Goal: Transaction & Acquisition: Purchase product/service

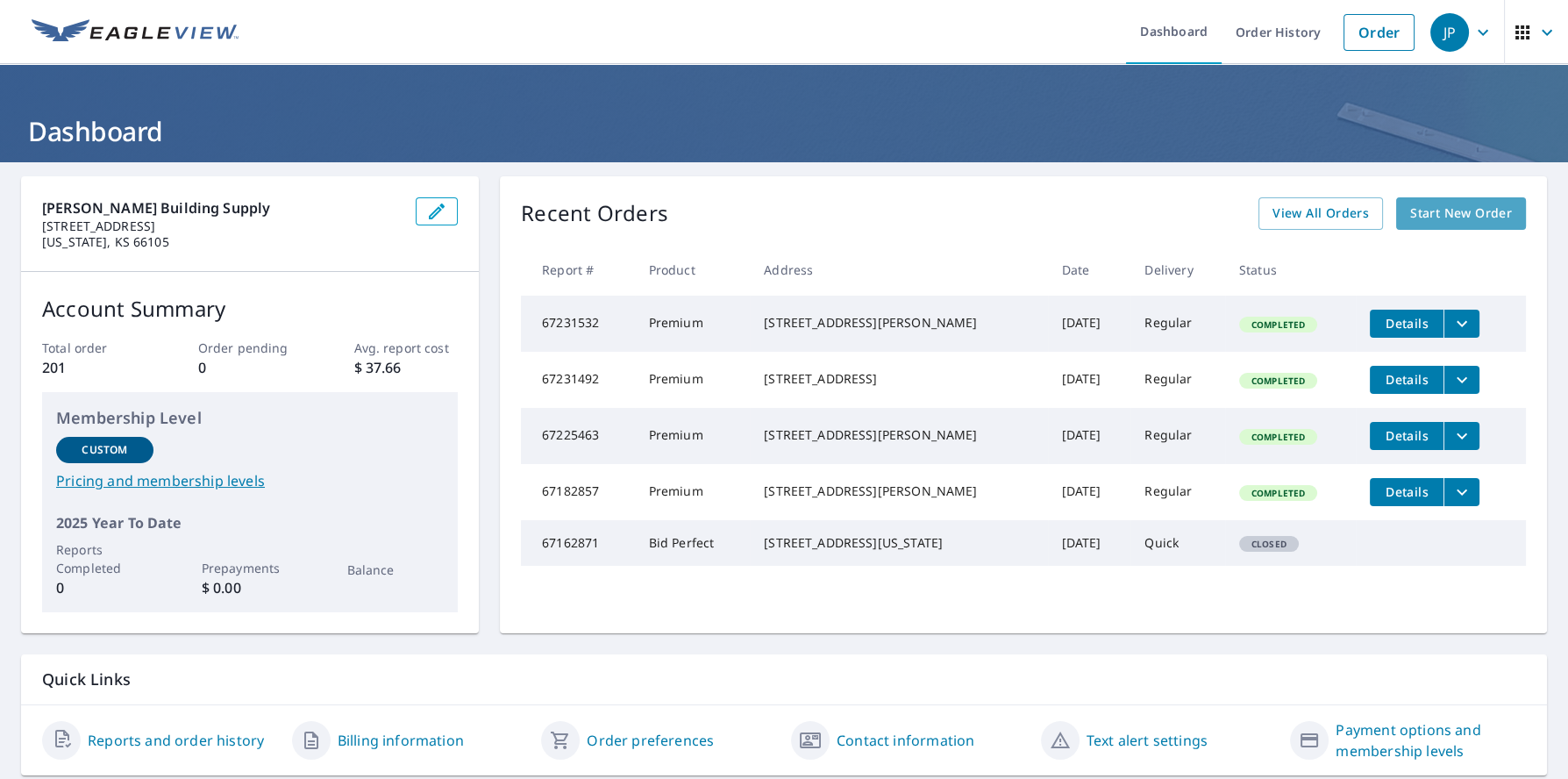
click at [1430, 217] on span "Start New Order" at bounding box center [1460, 213] width 101 height 22
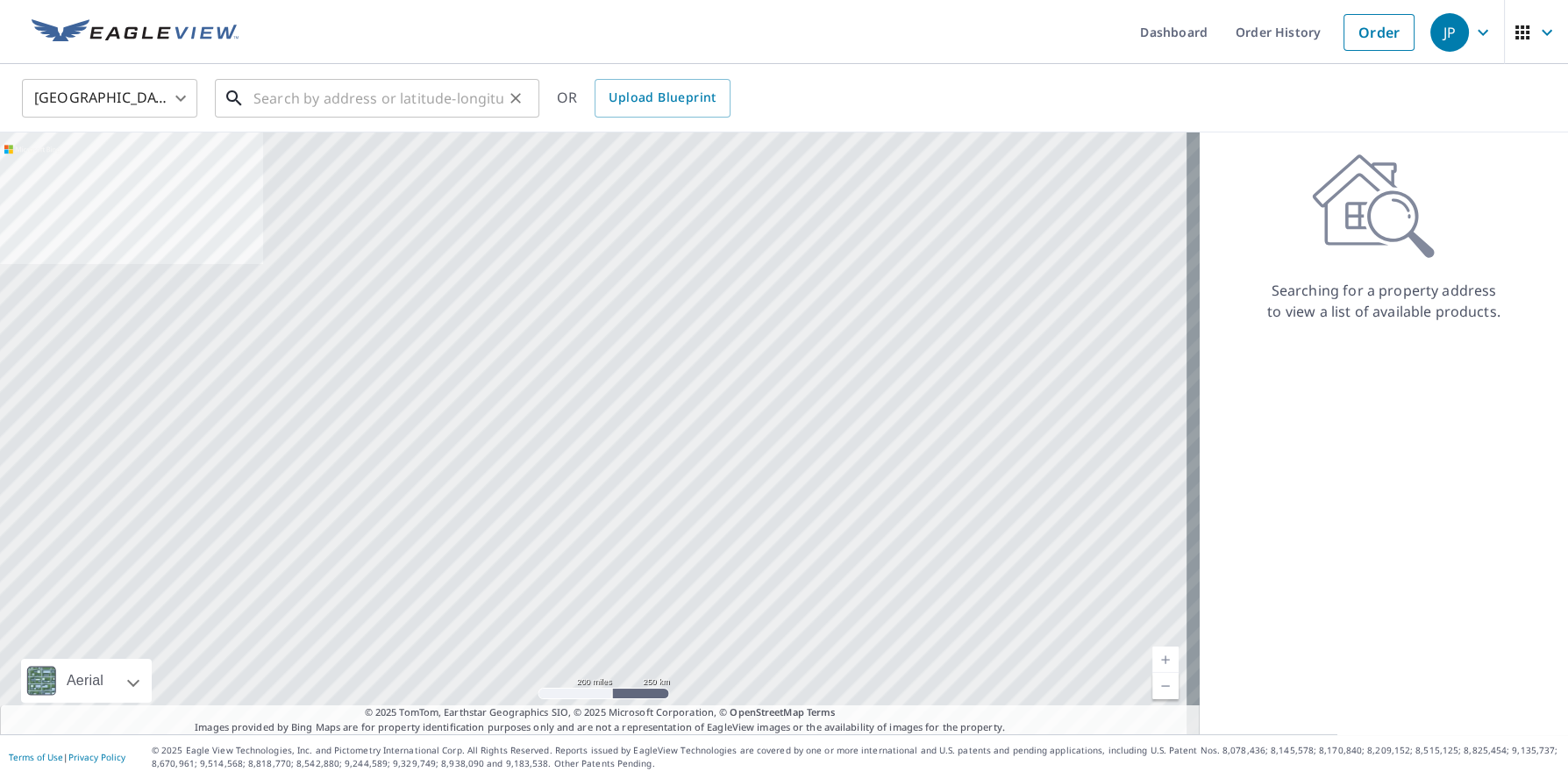
click at [398, 98] on input "text" at bounding box center [378, 99] width 250 height 49
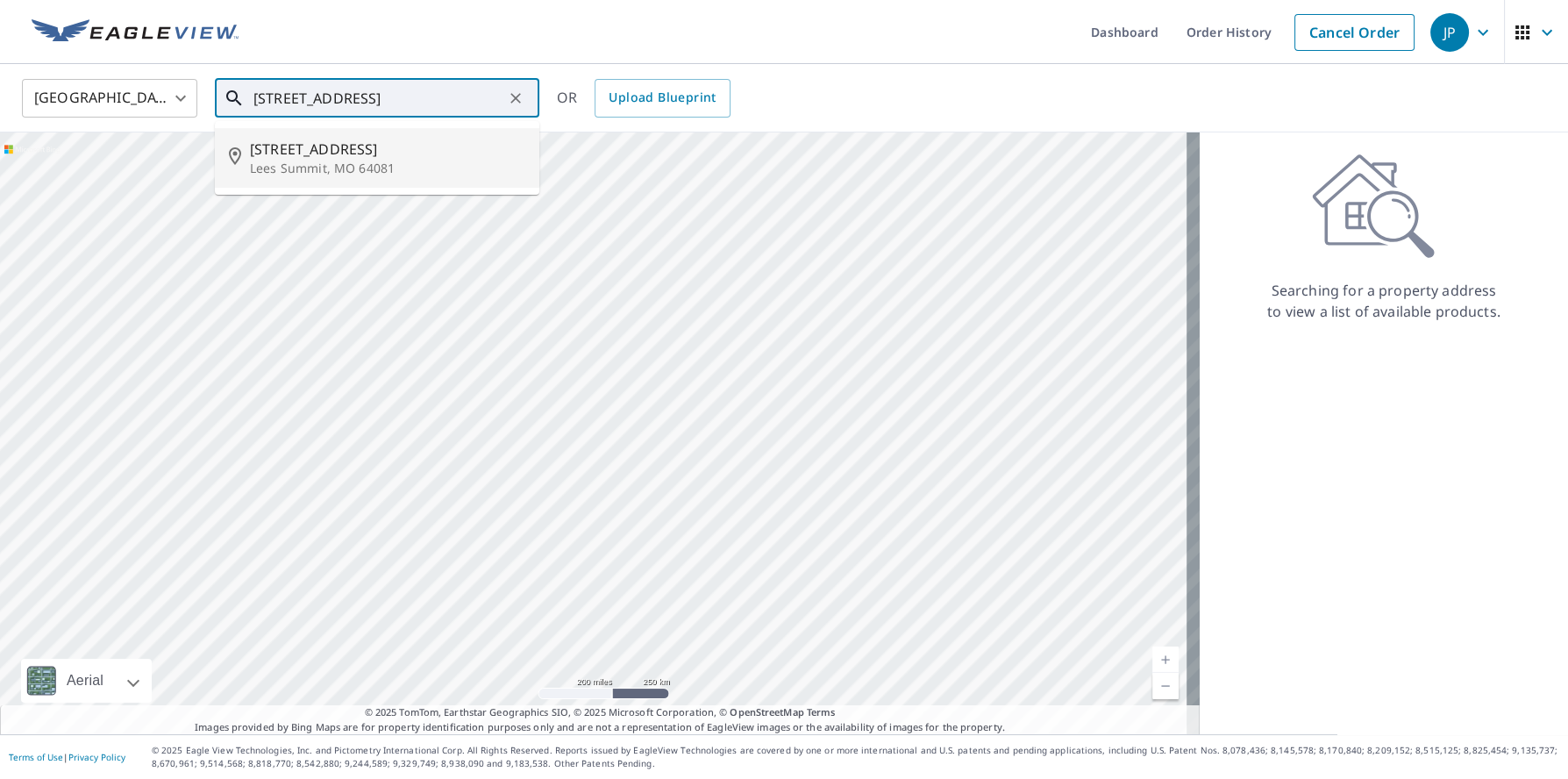
click at [344, 150] on span "[STREET_ADDRESS]" at bounding box center [387, 149] width 276 height 21
type input "[STREET_ADDRESS][PERSON_NAME]"
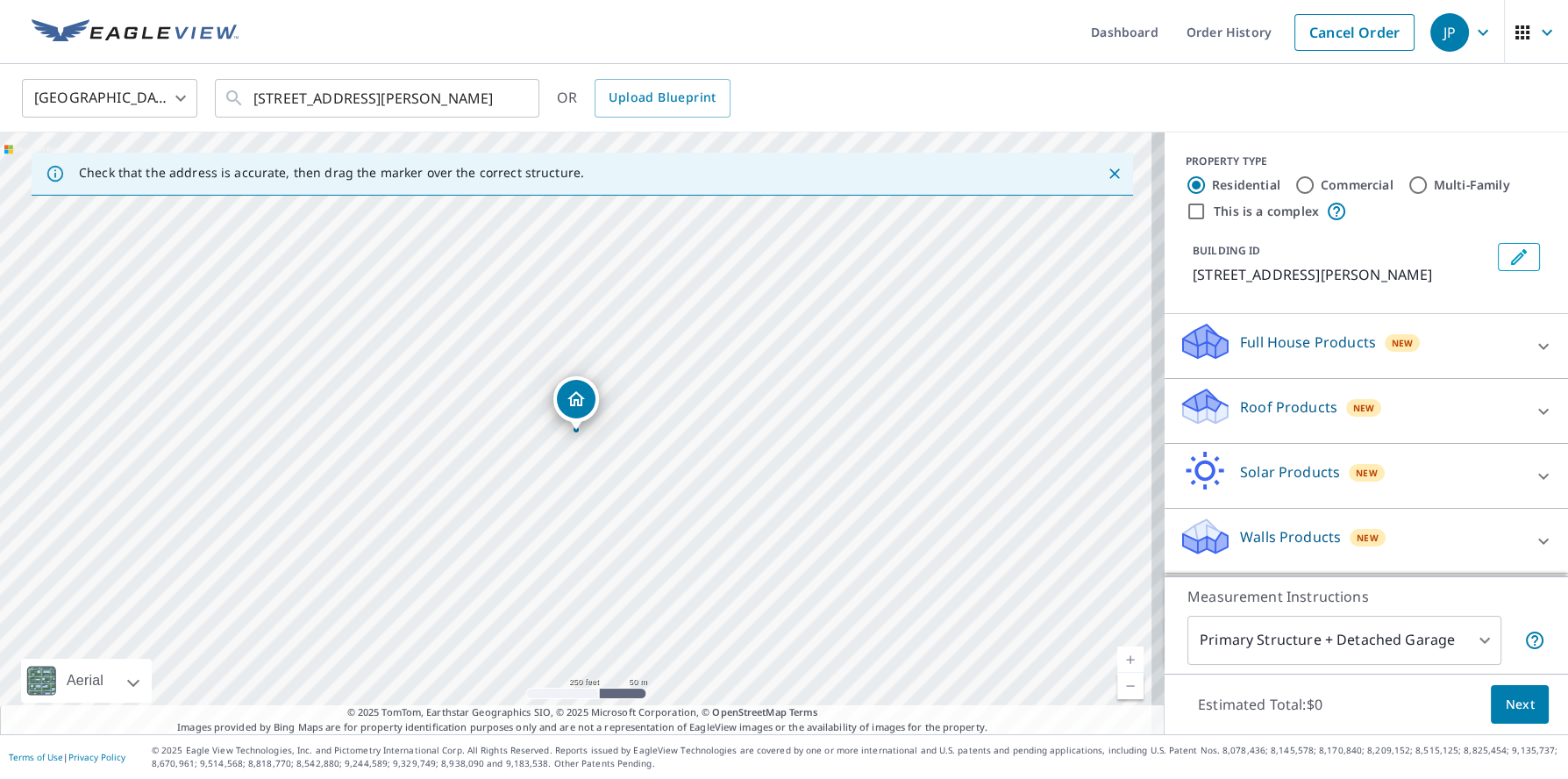
click at [1257, 418] on p "Roof Products" at bounding box center [1289, 407] width 98 height 21
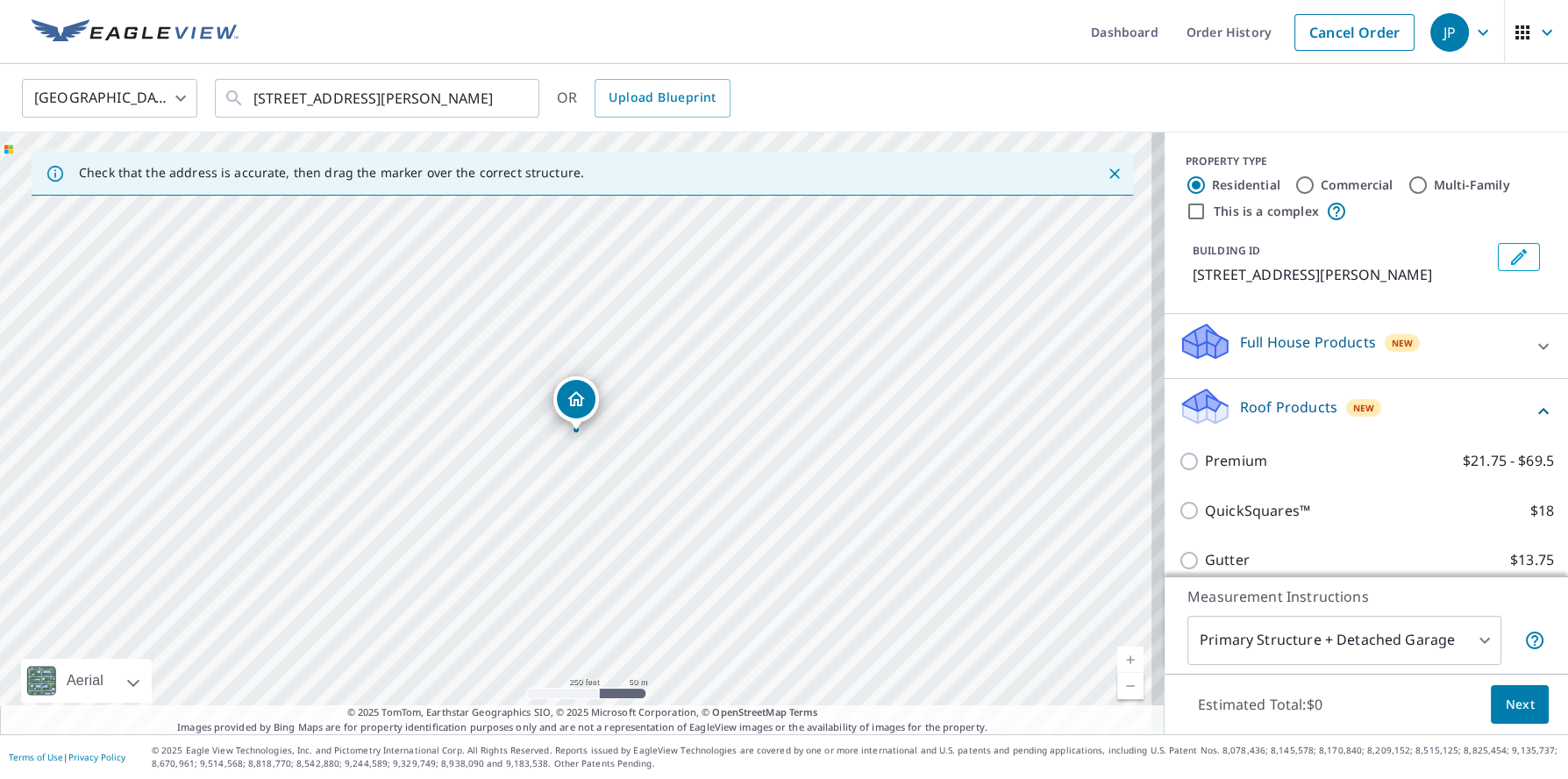
scroll to position [174, 0]
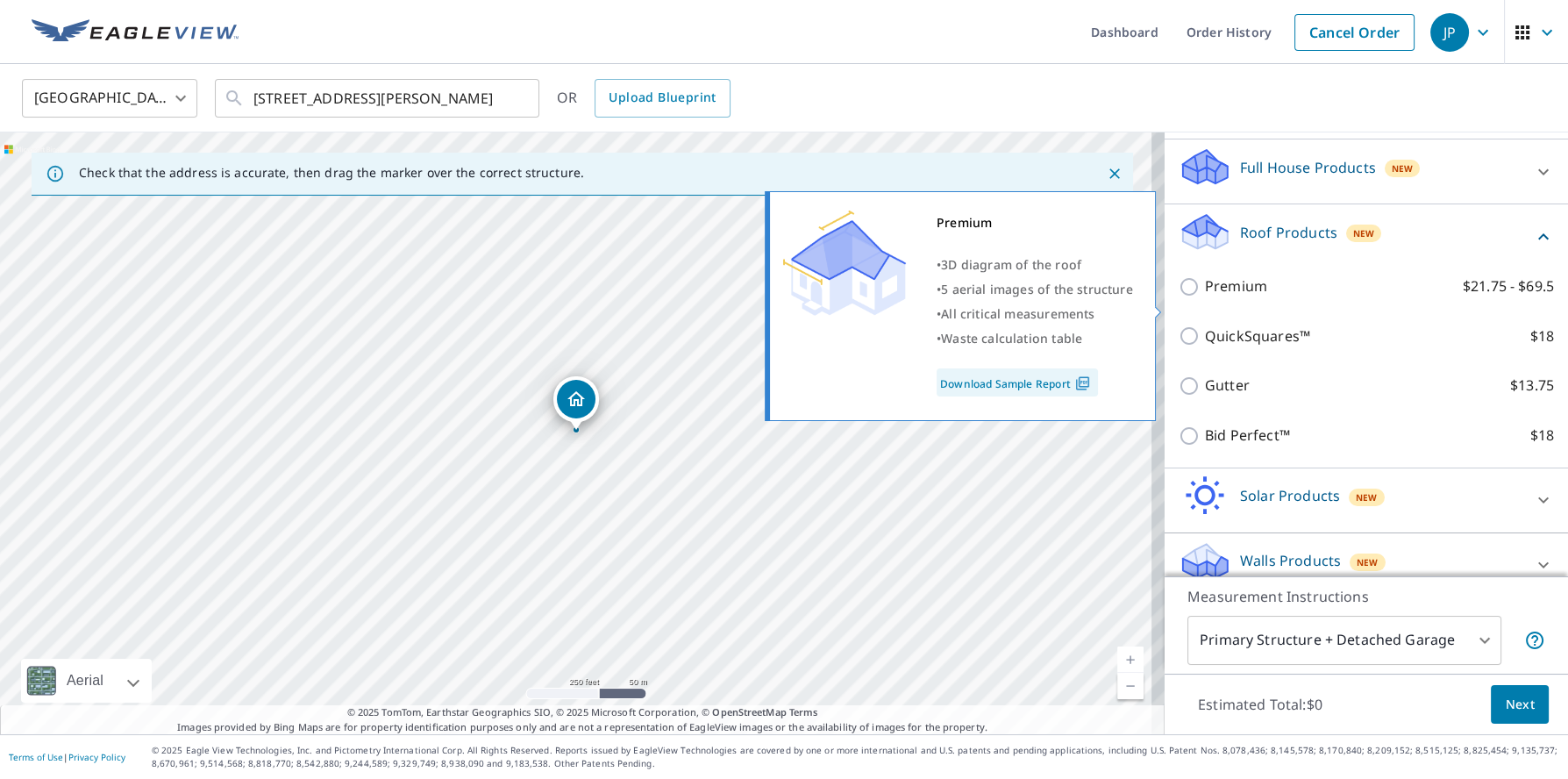
click at [1179, 298] on input "Premium $21.75 - $69.5" at bounding box center [1192, 287] width 27 height 21
checkbox input "true"
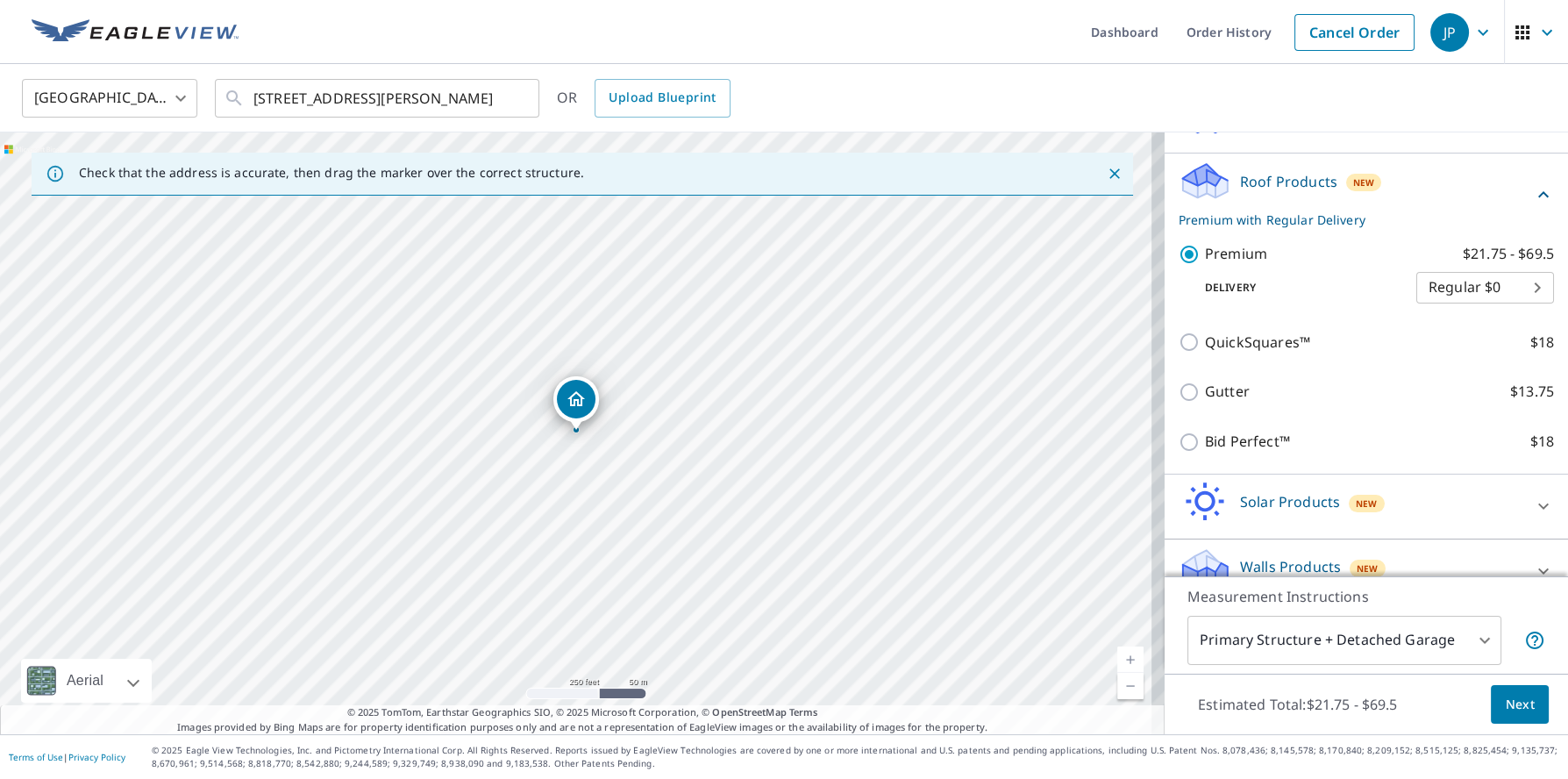
scroll to position [273, 0]
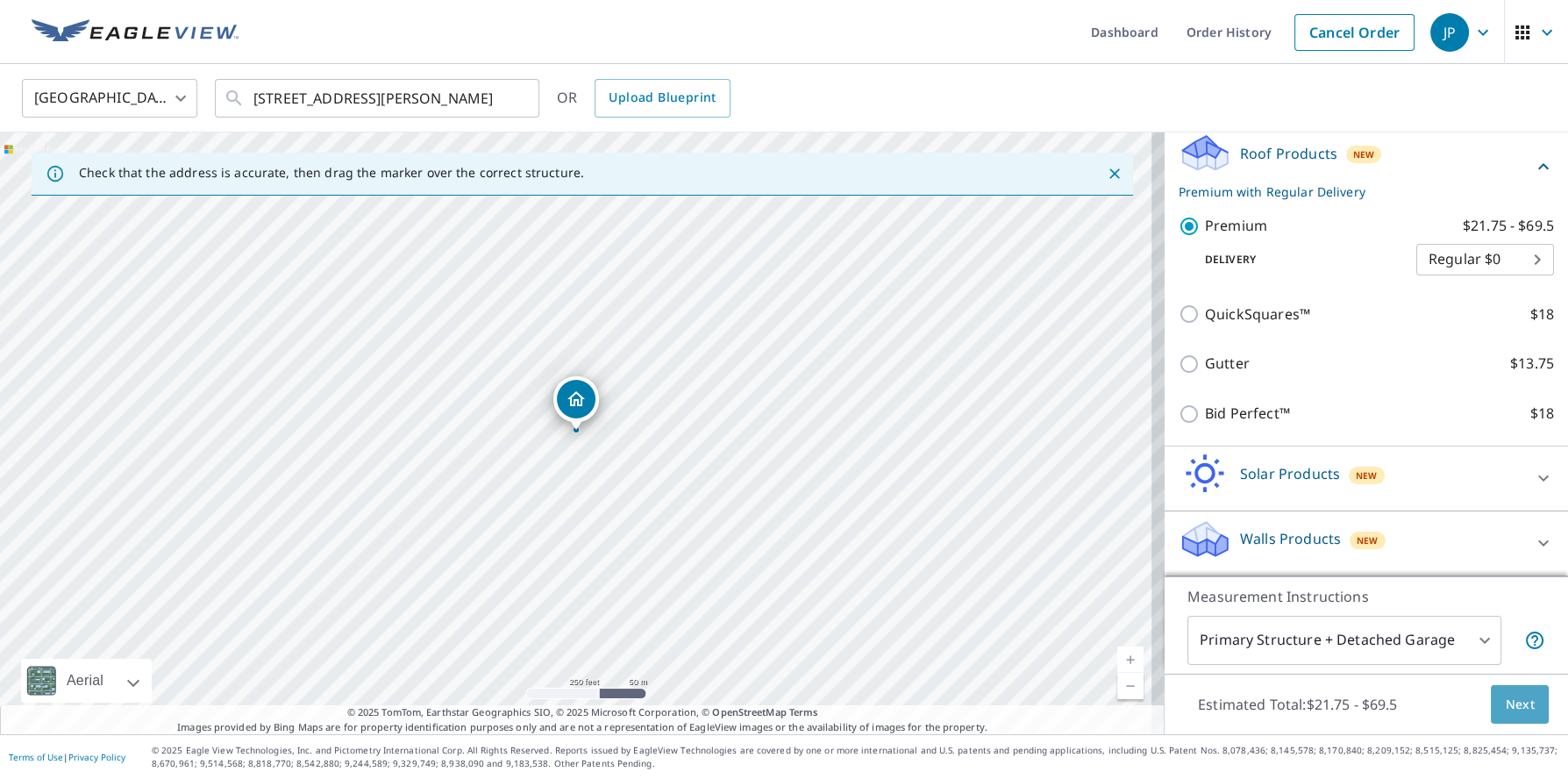
click at [1520, 707] on span "Next" at bounding box center [1519, 704] width 29 height 22
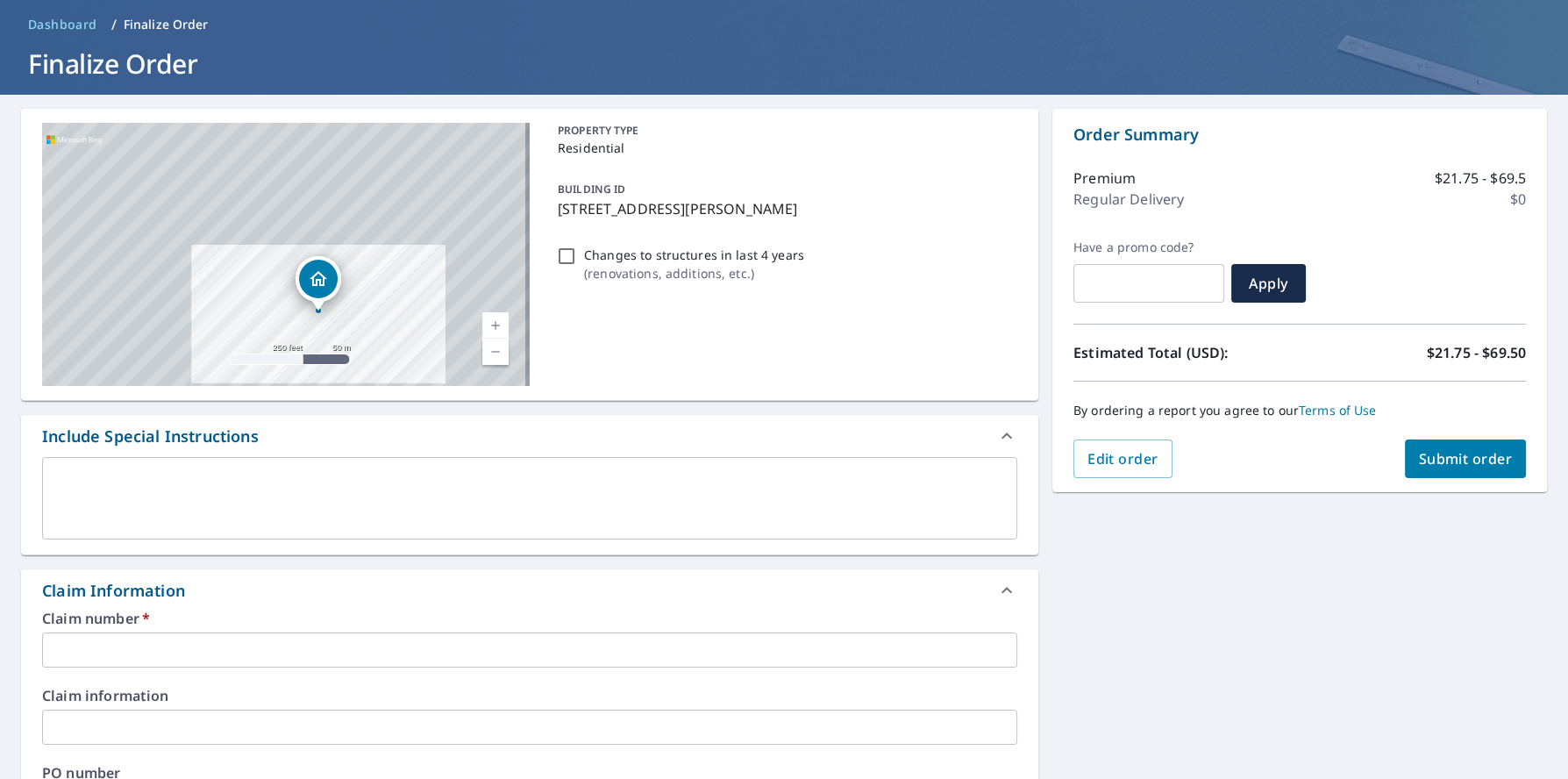
scroll to position [87, 0]
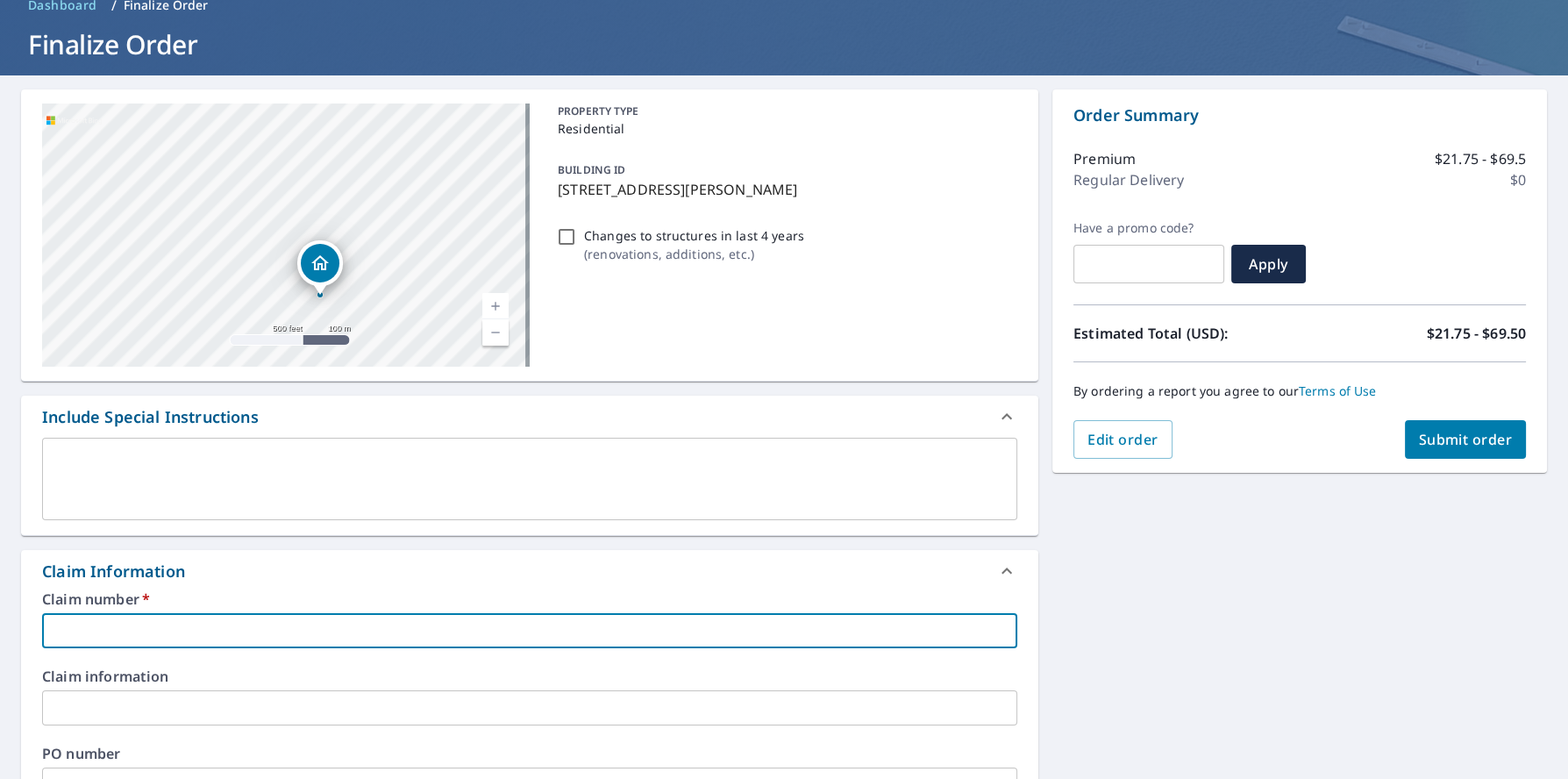
click at [83, 624] on input "text" at bounding box center [529, 630] width 975 height 35
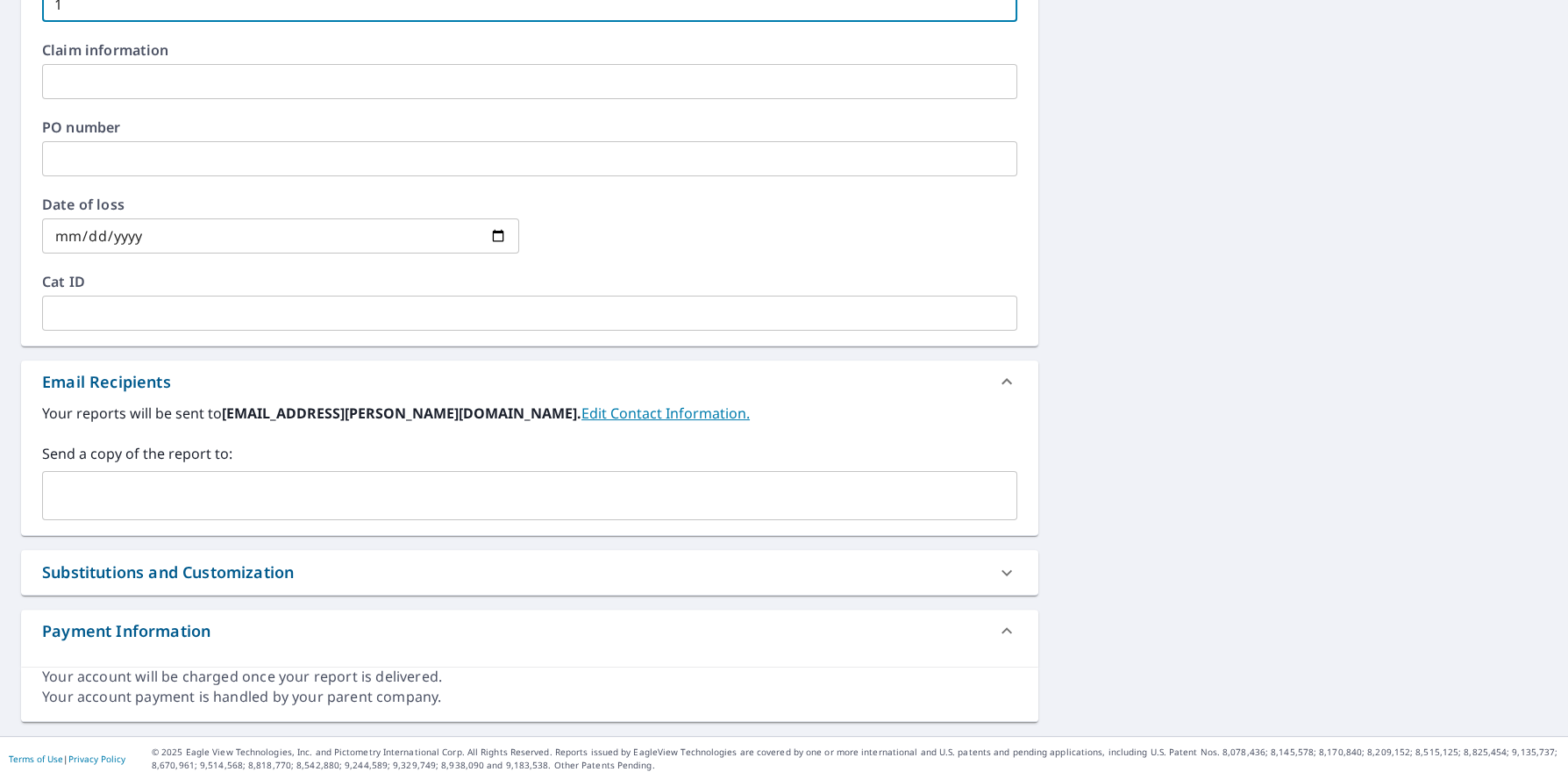
scroll to position [714, 0]
type input "1"
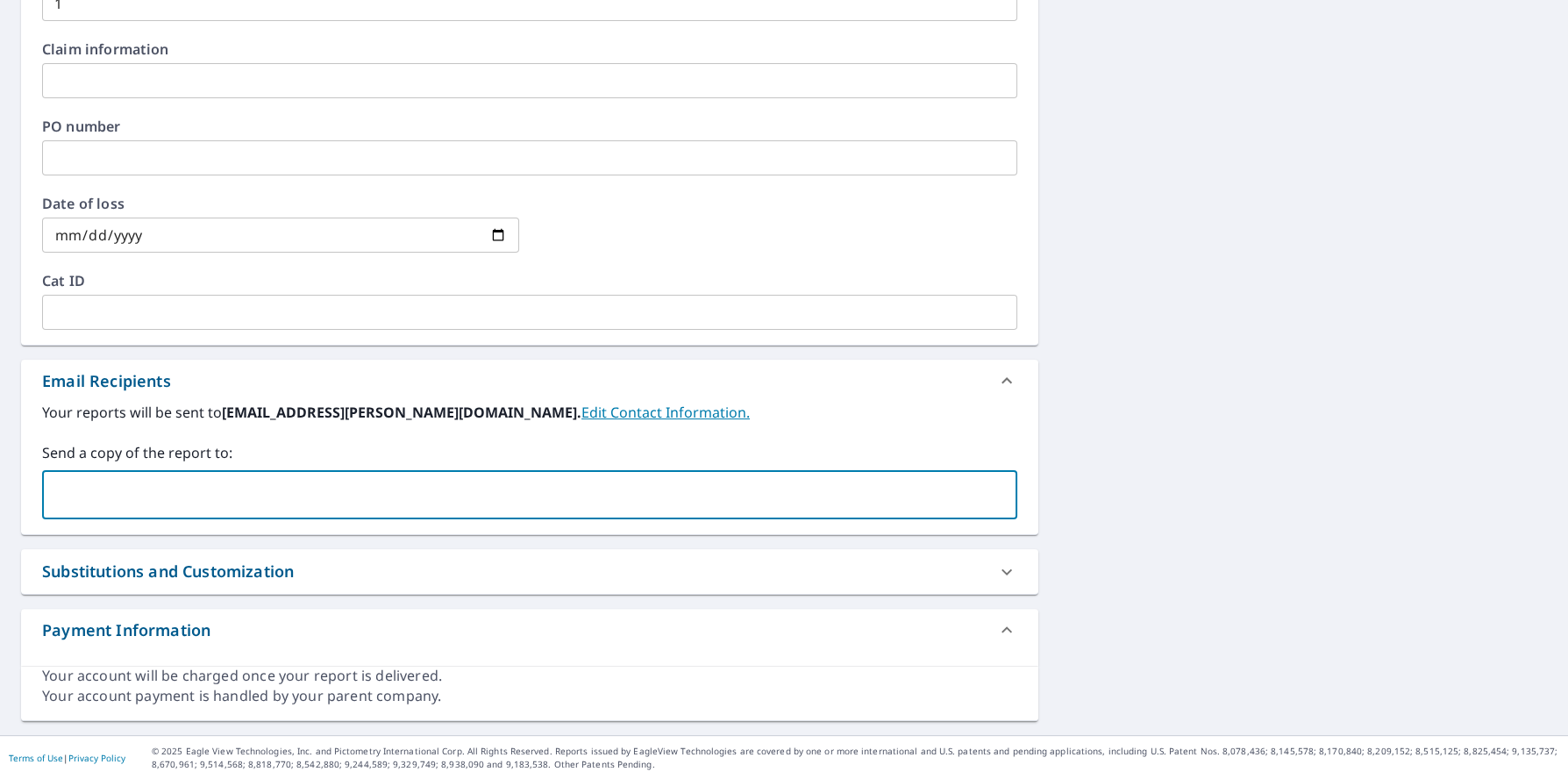
click at [187, 491] on input "text" at bounding box center [516, 494] width 933 height 33
type input "[PERSON_NAME]"
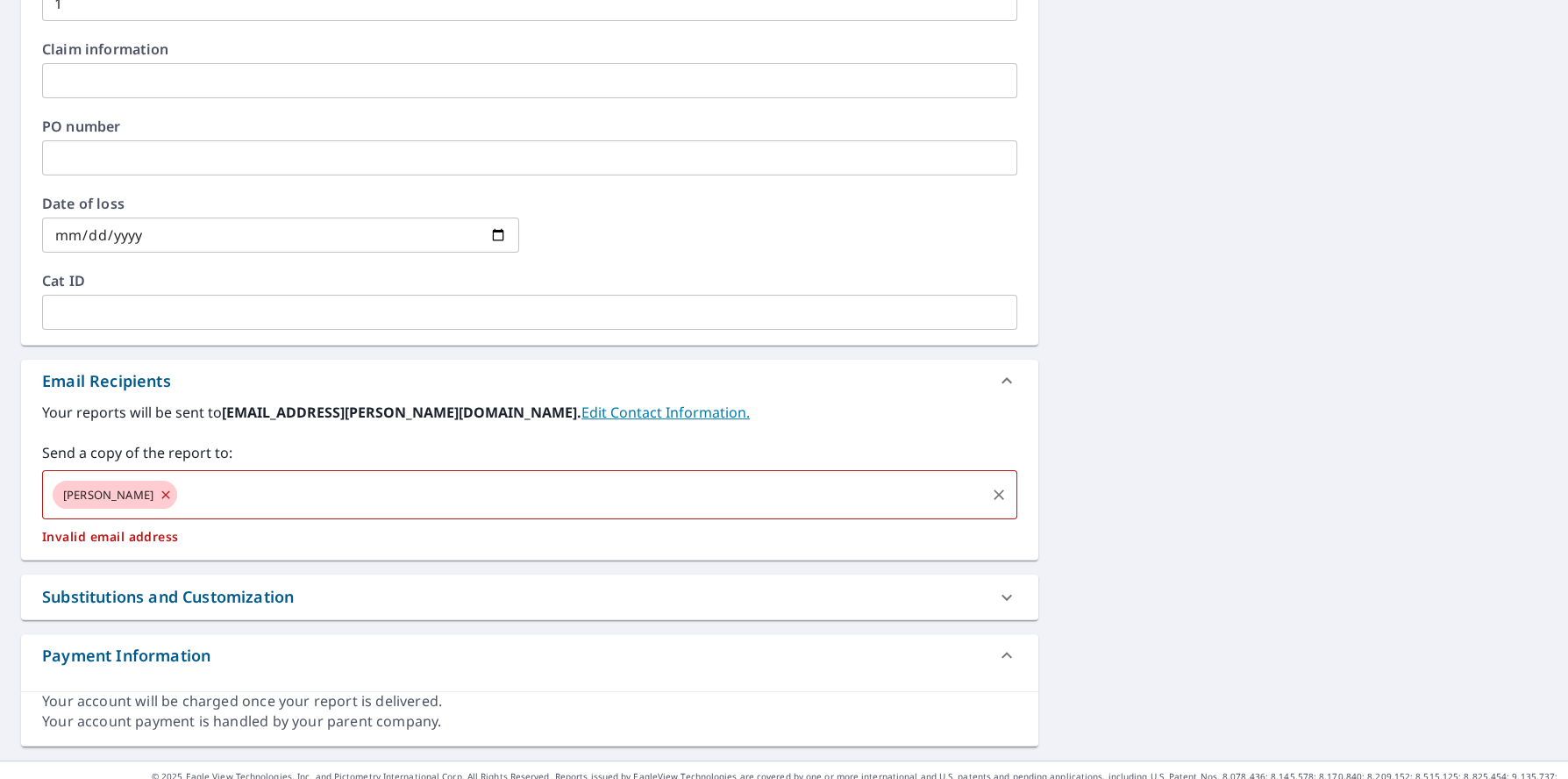
click at [161, 490] on icon at bounding box center [165, 494] width 8 height 8
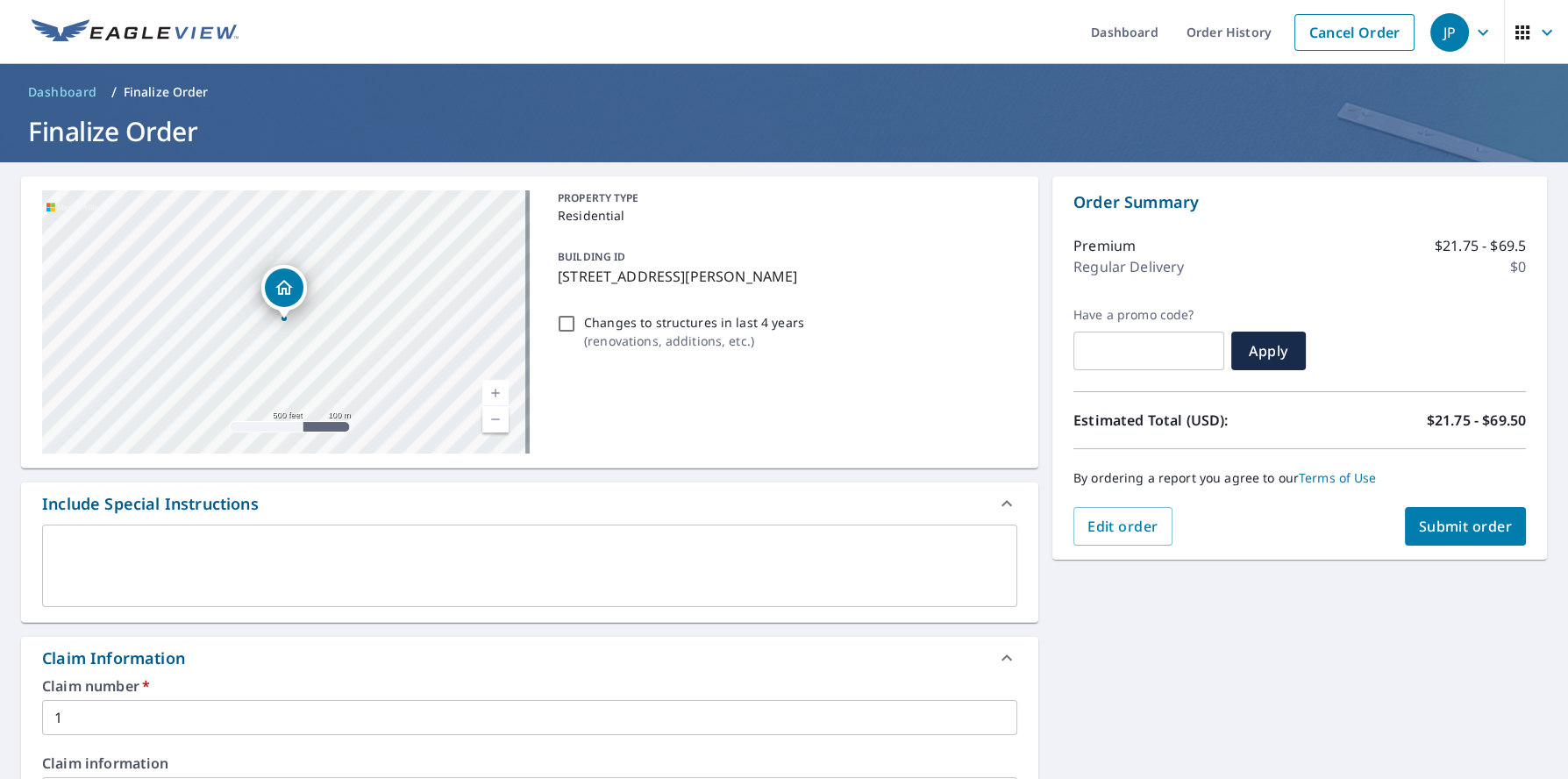
scroll to position [0, 0]
type input "[EMAIL_ADDRESS][DOMAIN_NAME]"
click at [1418, 518] on span "Submit order" at bounding box center [1465, 526] width 94 height 19
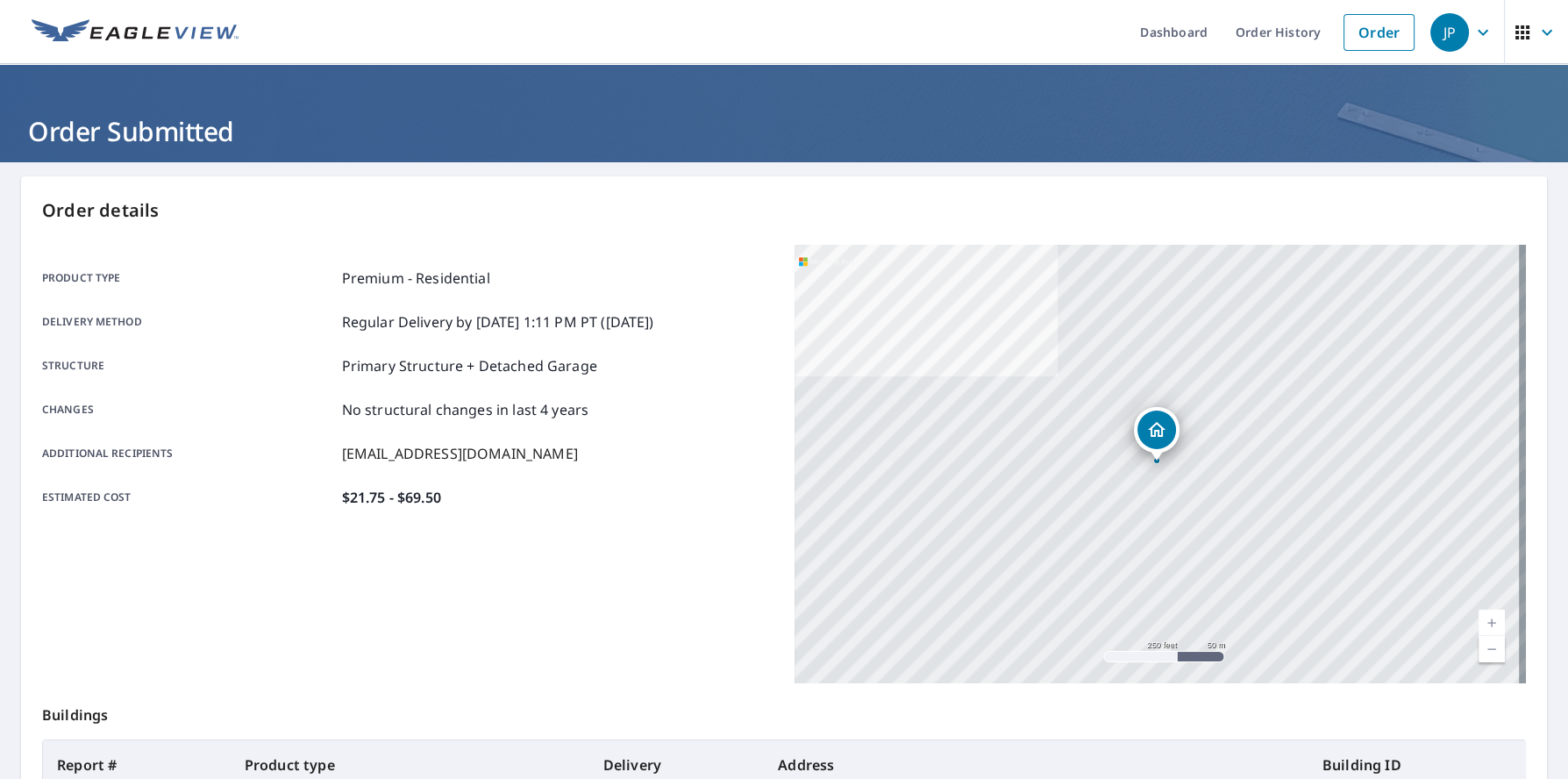
click at [1472, 31] on icon "button" at bounding box center [1483, 32] width 21 height 21
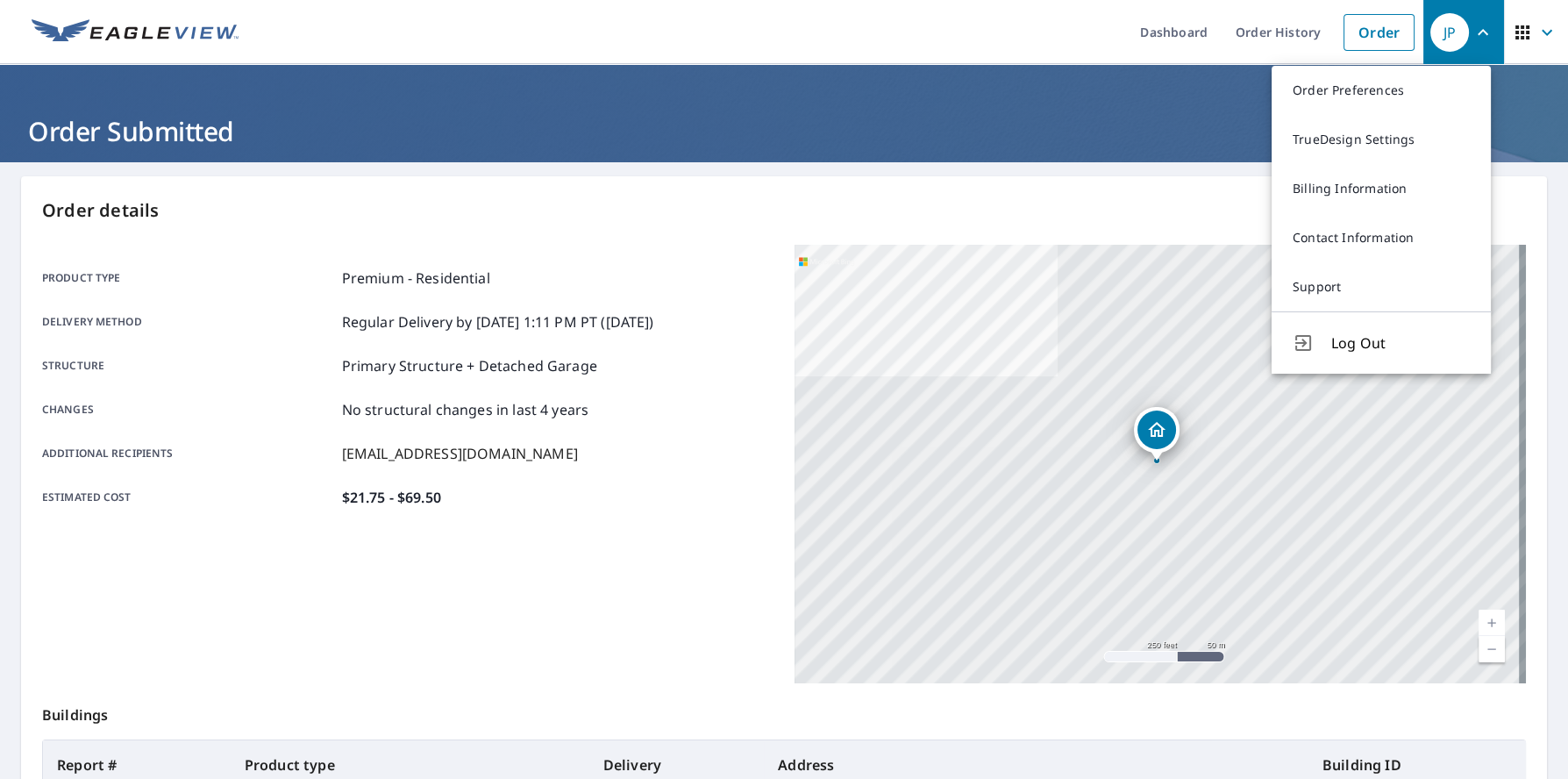
drag, startPoint x: 1358, startPoint y: 347, endPoint x: 1348, endPoint y: 347, distance: 10.0
click at [1358, 347] on span "Log Out" at bounding box center [1400, 343] width 138 height 21
